Goal: Navigation & Orientation: Understand site structure

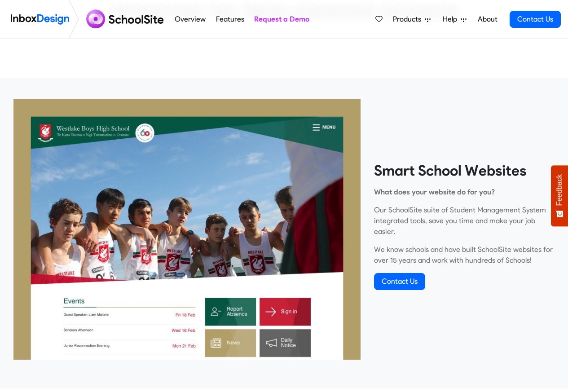
scroll to position [323, 0]
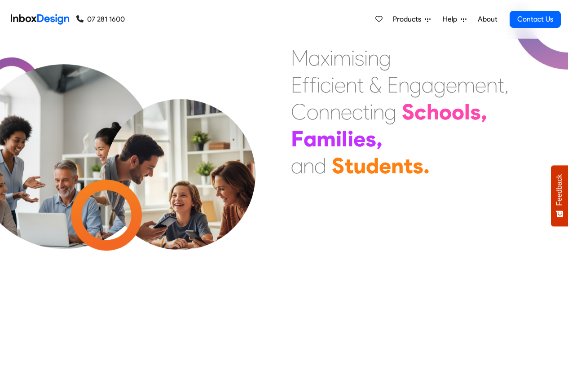
scroll to position [325, 0]
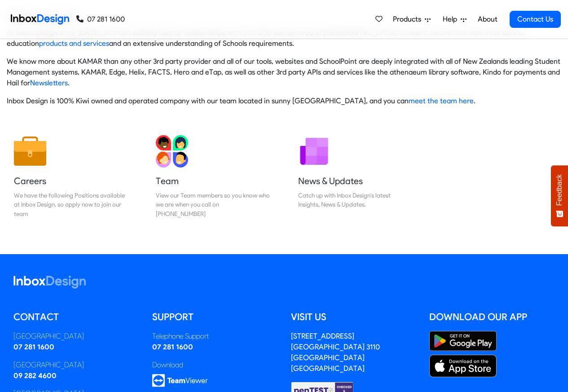
scroll to position [149, 0]
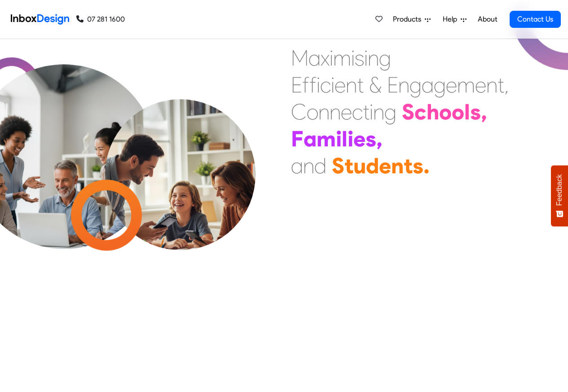
scroll to position [323, 0]
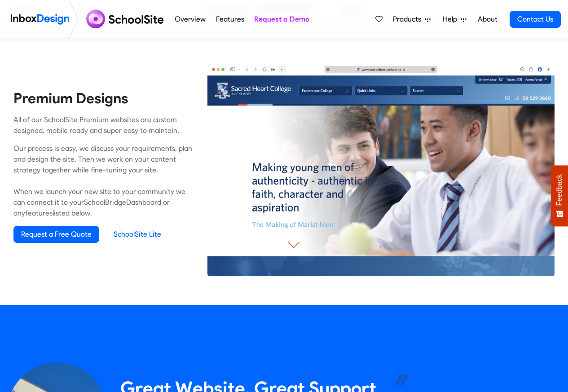
scroll to position [539, 0]
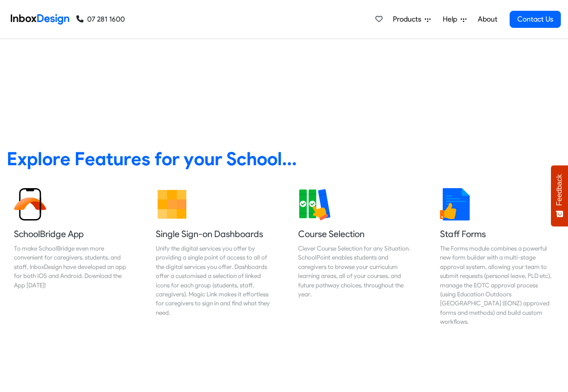
scroll to position [323, 0]
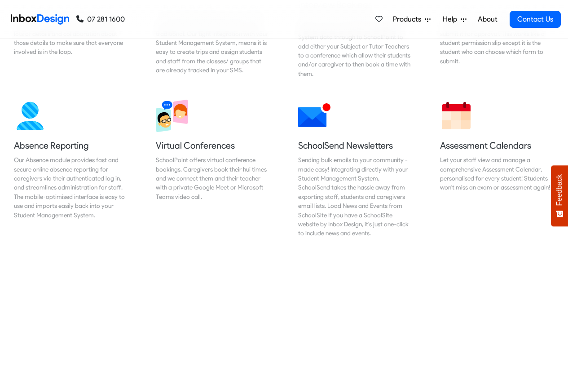
scroll to position [755, 0]
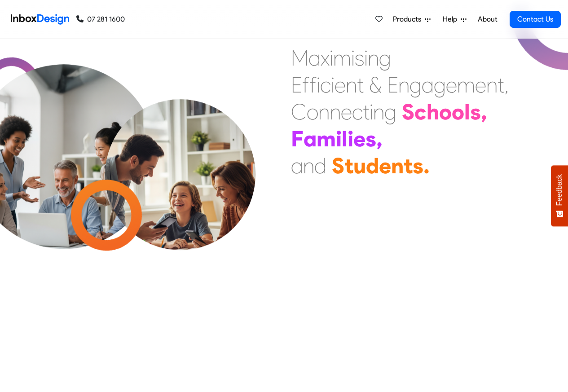
scroll to position [323, 0]
